Goal: Task Accomplishment & Management: Use online tool/utility

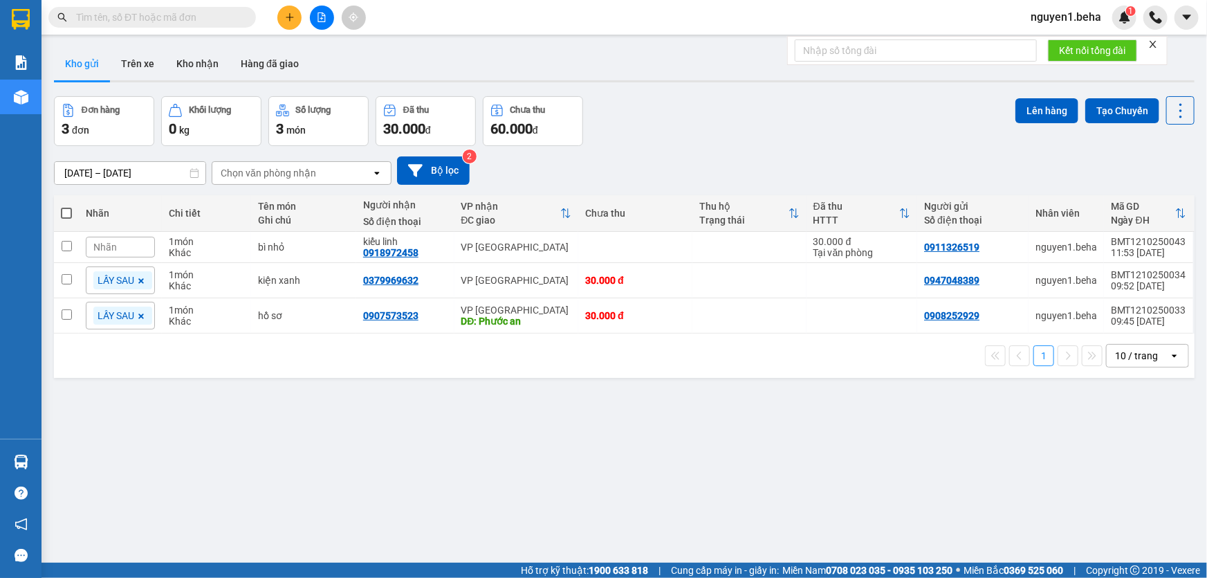
click at [180, 23] on input "text" at bounding box center [157, 17] width 163 height 15
paste input "0949868087"
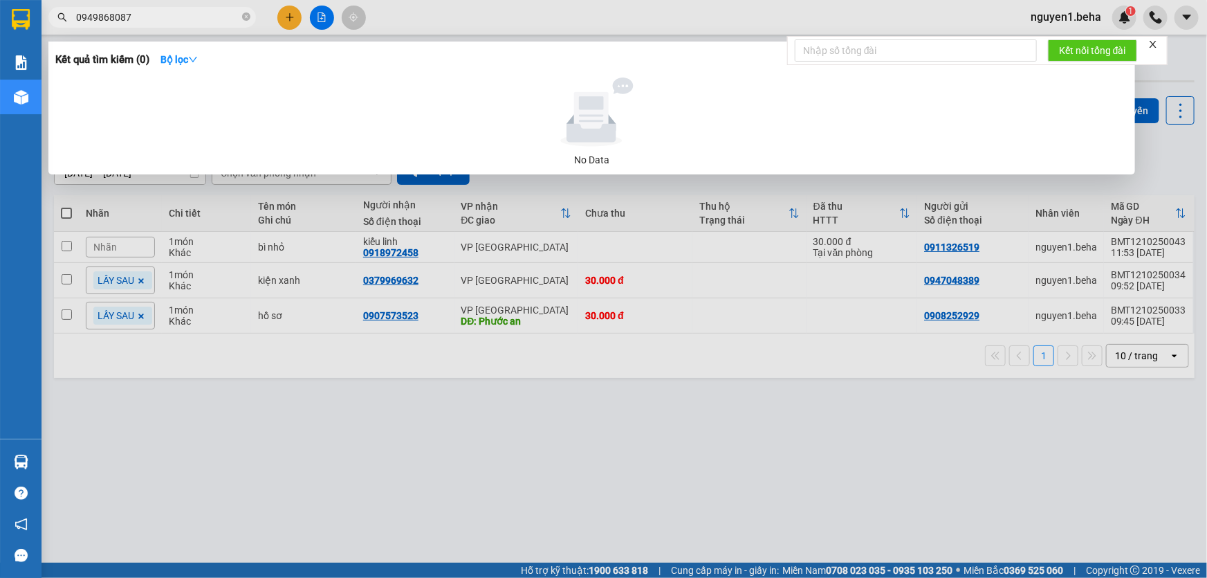
click at [168, 14] on input "0949868087" at bounding box center [157, 17] width 163 height 15
paste input "75612345"
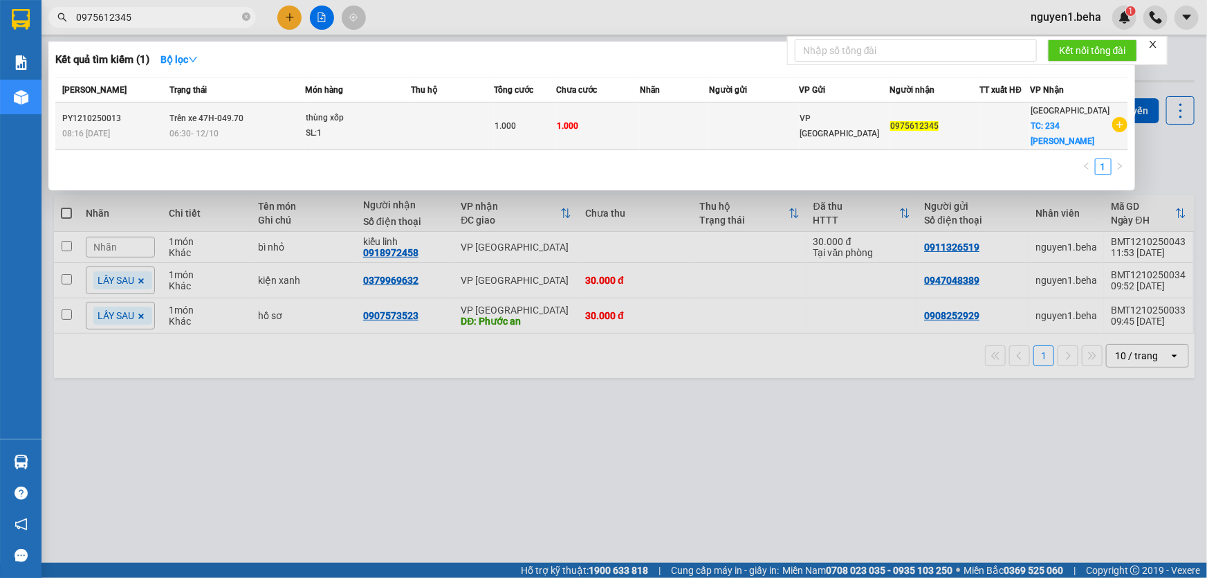
type input "0975612345"
click at [733, 129] on td at bounding box center [754, 126] width 90 height 48
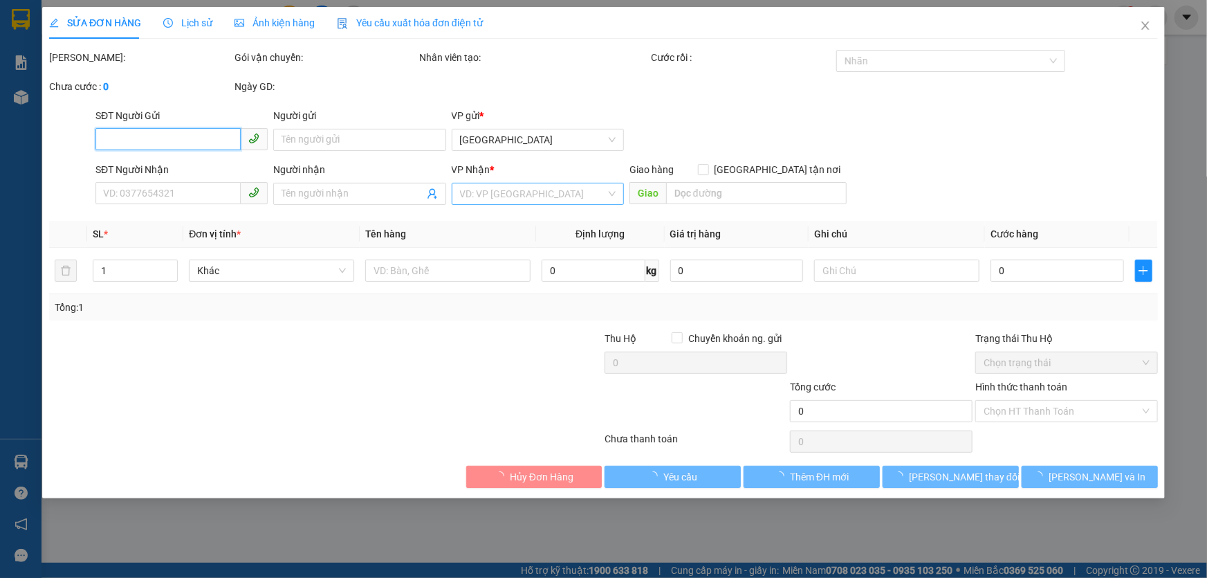
type input "0975612345"
checkbox input "true"
type input "234 [PERSON_NAME]"
type input "1.000"
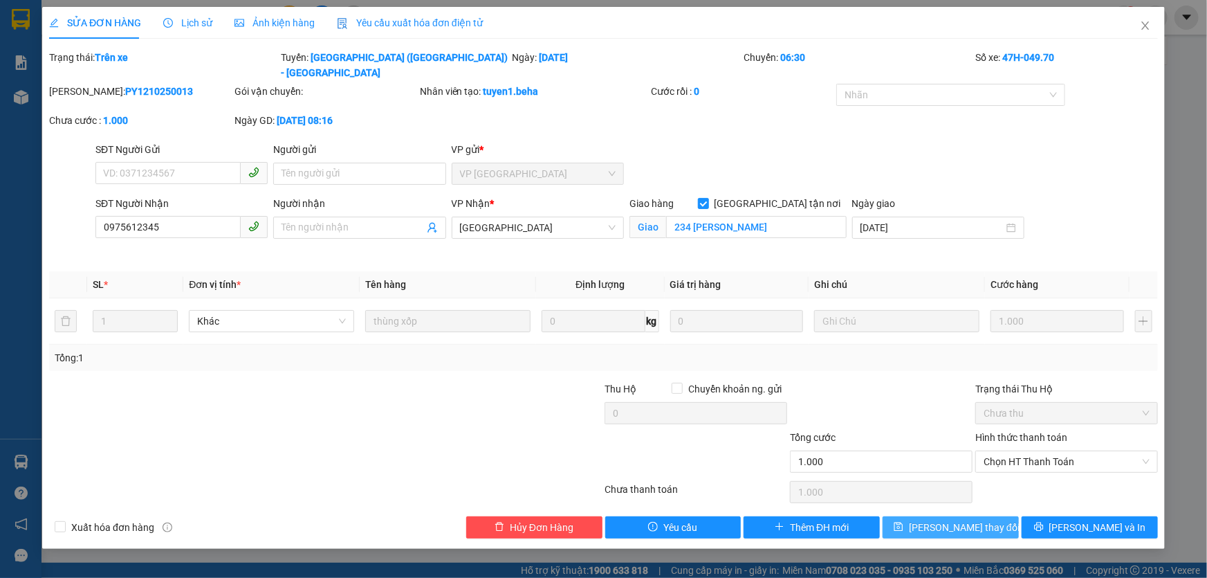
click at [1003, 516] on button "[PERSON_NAME] thay đổi" at bounding box center [951, 527] width 136 height 22
